Goal: Task Accomplishment & Management: Use online tool/utility

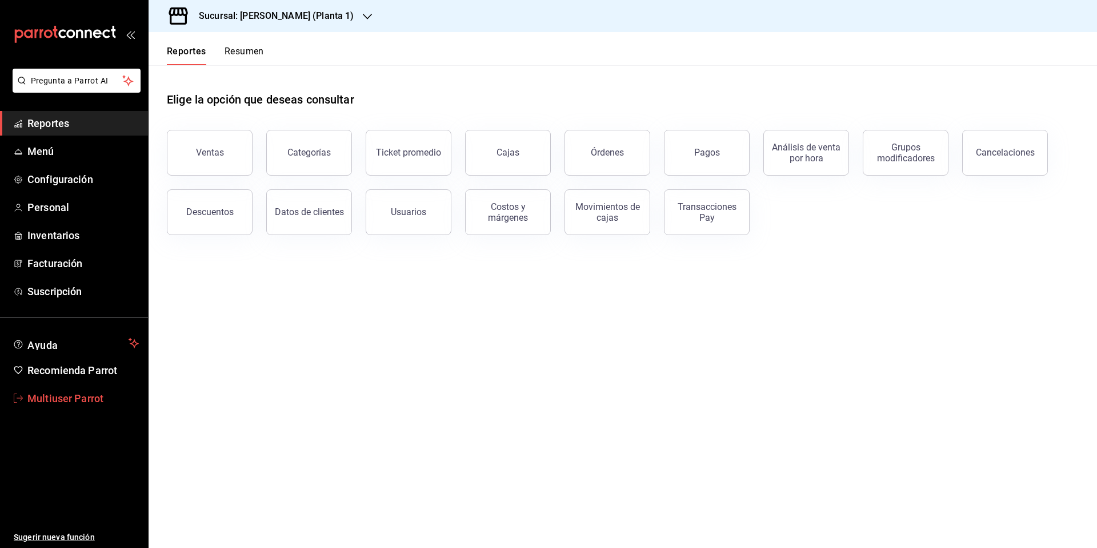
click at [63, 403] on span "Multiuser Parrot" at bounding box center [82, 397] width 111 height 15
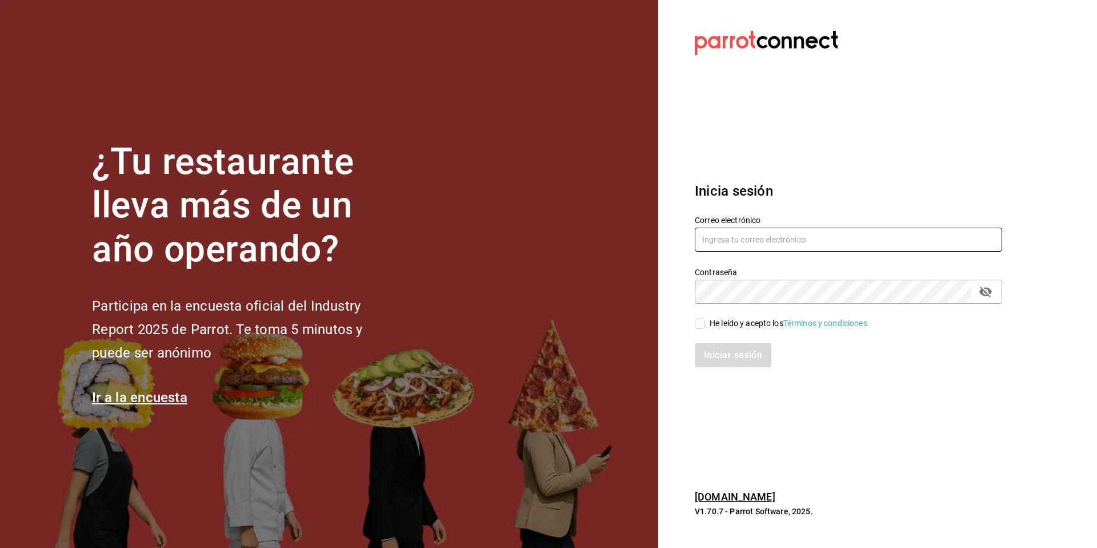
click at [822, 234] on input "text" at bounding box center [849, 239] width 308 height 24
type input "z"
type input "[EMAIL_ADDRESS][DOMAIN_NAME]"
click at [727, 326] on div "He leído y acepto los Términos y condiciones." at bounding box center [790, 323] width 160 height 12
click at [705, 326] on input "He leído y acepto los Términos y condiciones." at bounding box center [700, 323] width 10 height 10
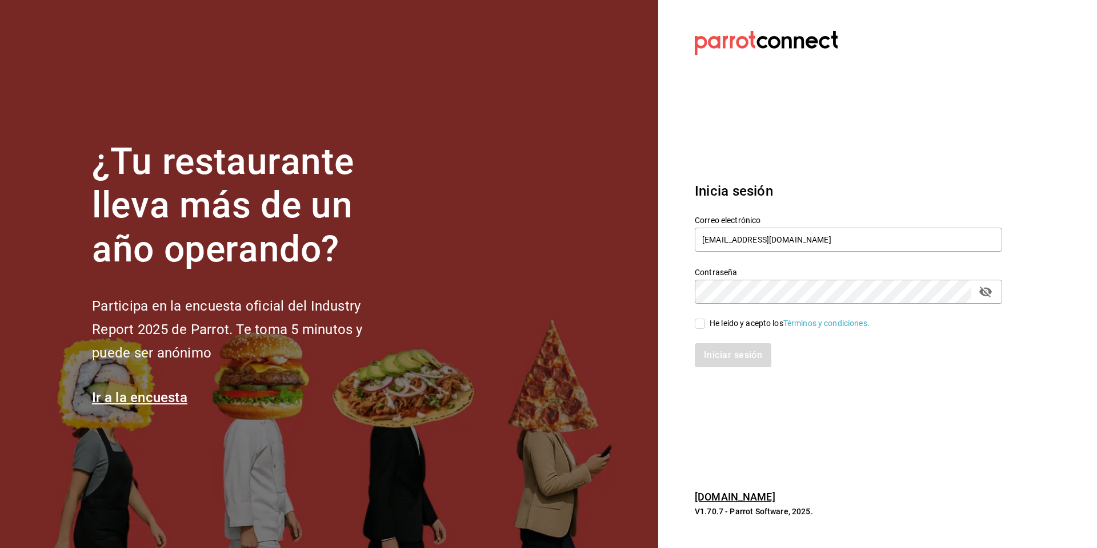
checkbox input "true"
click at [720, 352] on button "Iniciar sesión" at bounding box center [734, 355] width 78 height 24
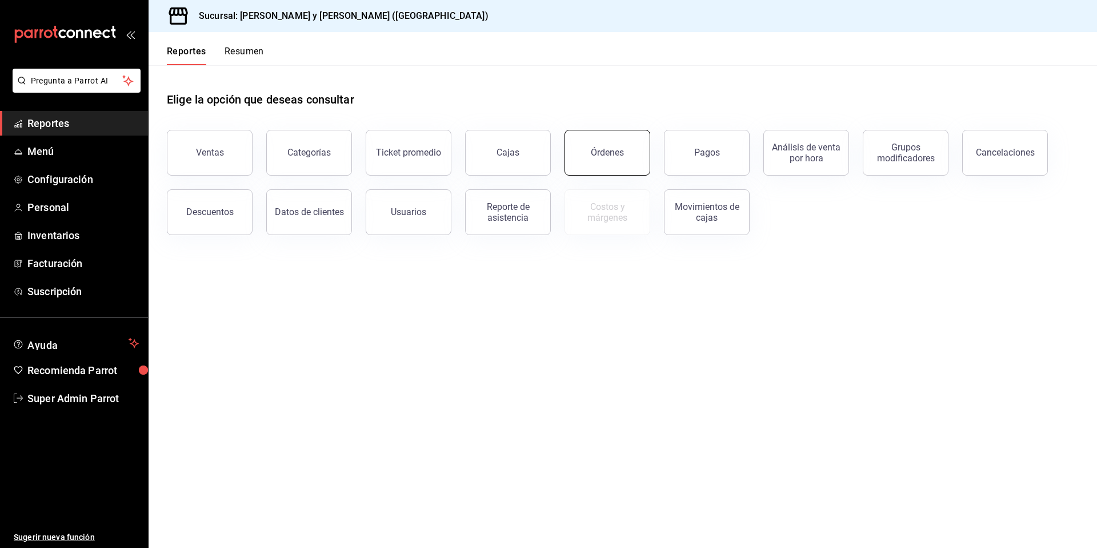
click at [618, 155] on div "Órdenes" at bounding box center [607, 152] width 33 height 11
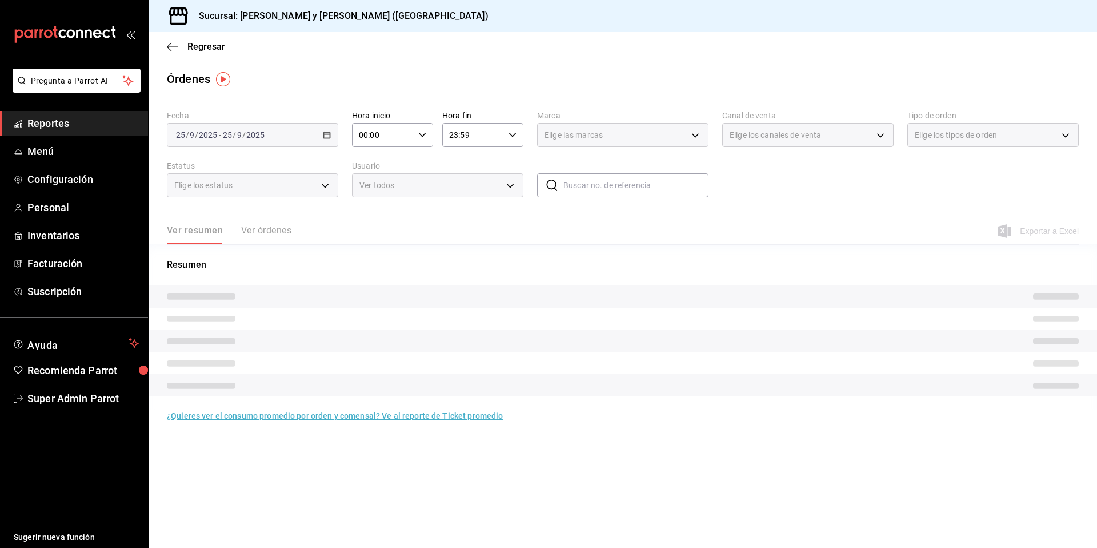
click at [274, 228] on div "Ver resumen Ver órdenes" at bounding box center [229, 234] width 125 height 19
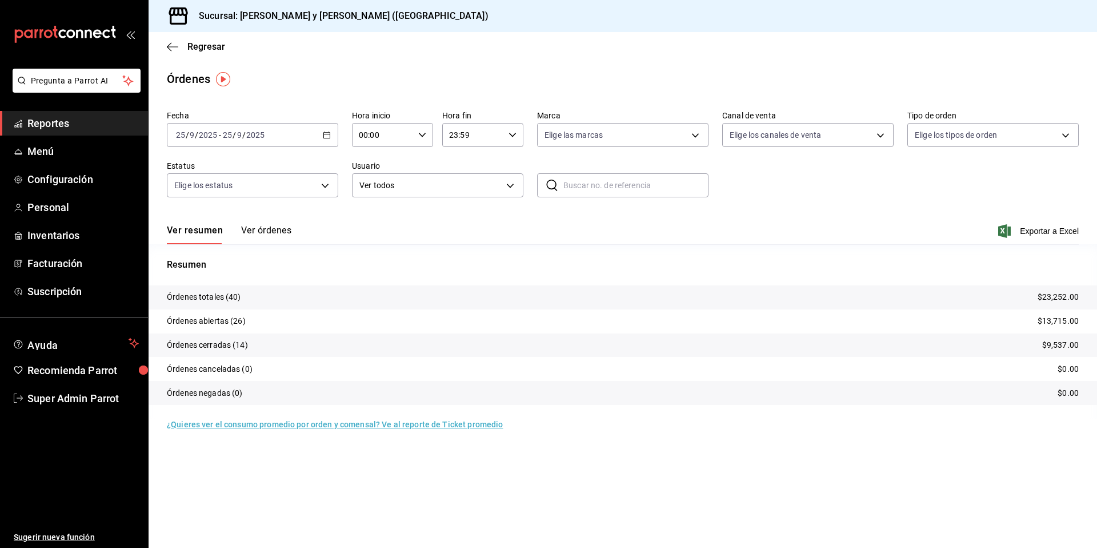
click at [274, 228] on button "Ver órdenes" at bounding box center [266, 234] width 50 height 19
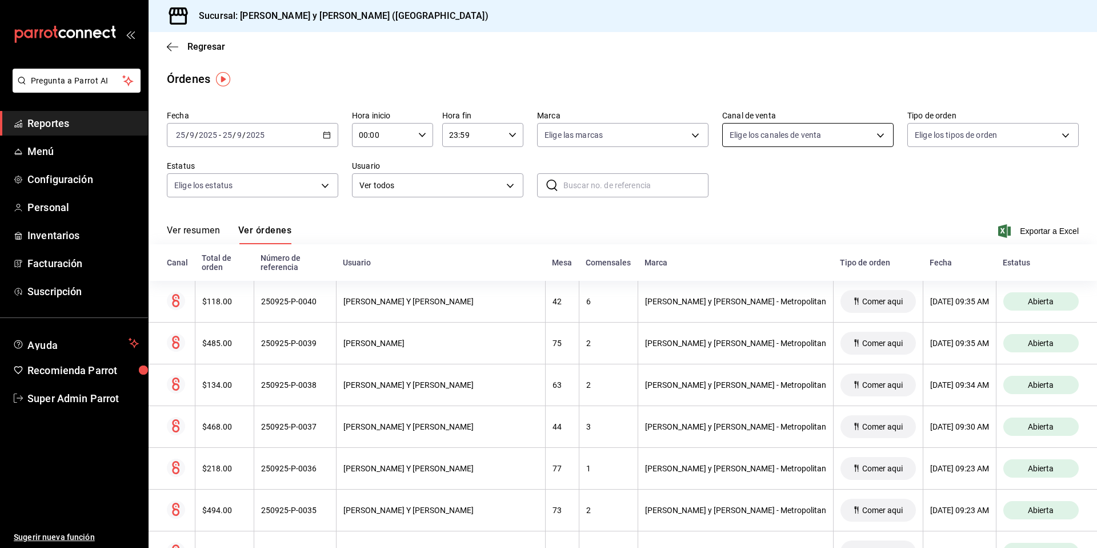
click at [752, 139] on body "Pregunta a Parrot AI Reportes Menú Configuración Personal Inventarios Facturaci…" at bounding box center [548, 274] width 1097 height 548
click at [730, 245] on input "checkbox" at bounding box center [730, 243] width 10 height 10
checkbox input "true"
type input "UBER_EATS"
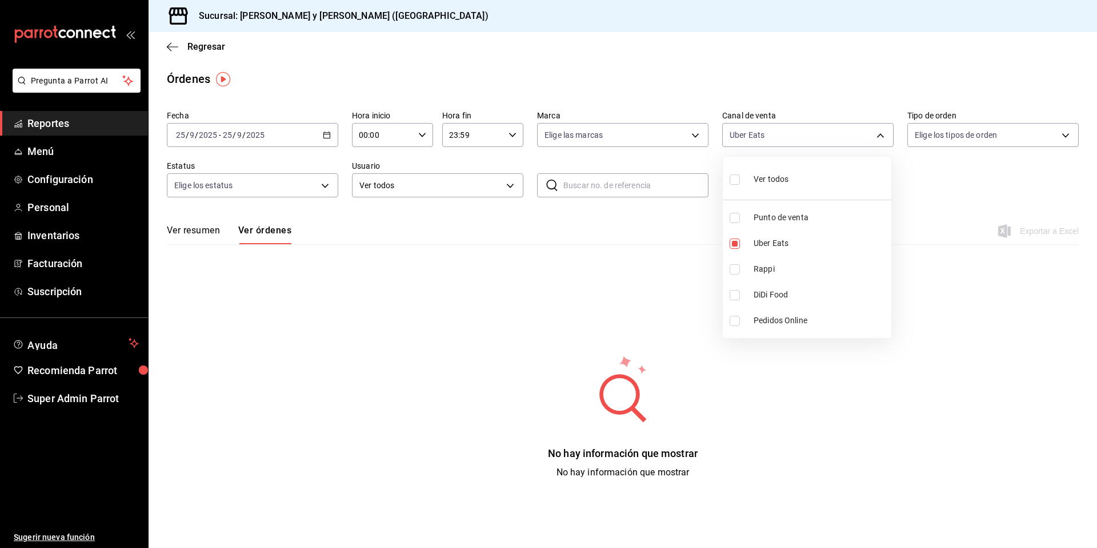
click at [296, 142] on div at bounding box center [548, 274] width 1097 height 548
click at [324, 137] on icon "button" at bounding box center [327, 135] width 8 height 8
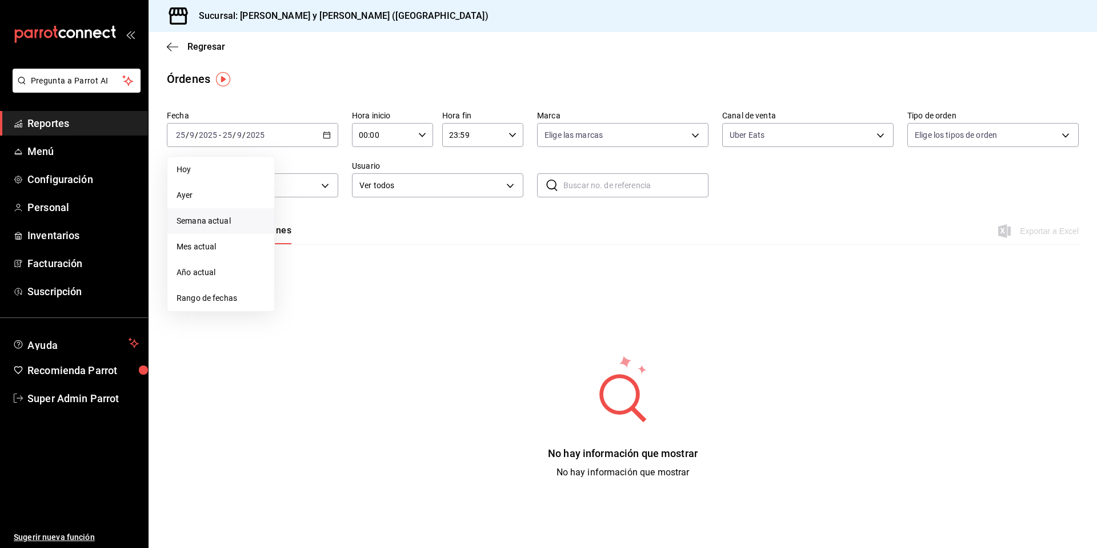
click at [251, 225] on span "Semana actual" at bounding box center [221, 221] width 89 height 12
